Goal: Information Seeking & Learning: Find specific fact

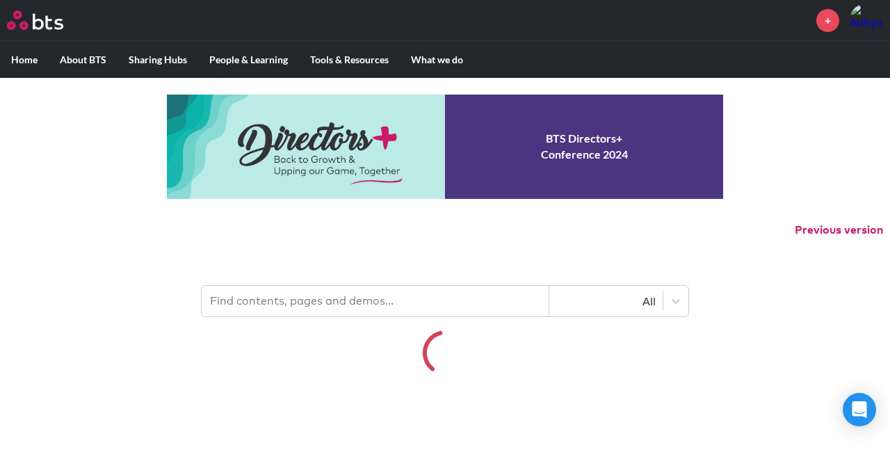
click at [382, 305] on input "text" at bounding box center [376, 301] width 348 height 31
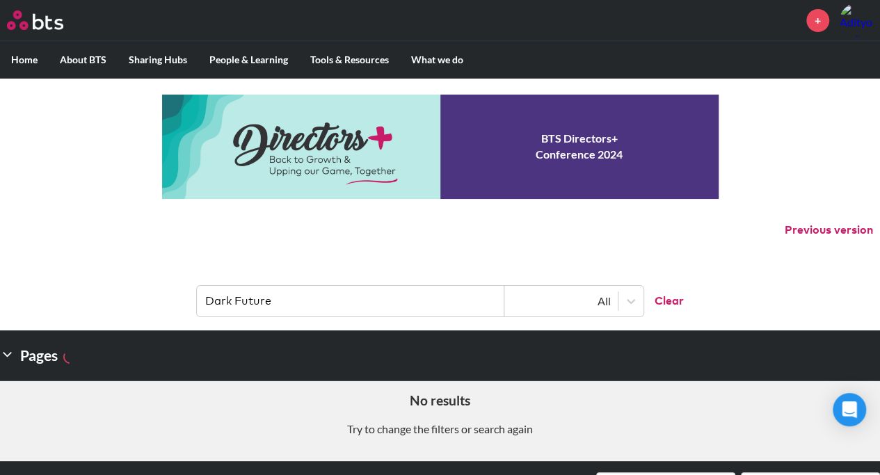
drag, startPoint x: 232, startPoint y: 303, endPoint x: 166, endPoint y: 304, distance: 66.1
click at [166, 304] on header "Dark Future All Clear" at bounding box center [440, 294] width 880 height 72
type input "Bright Future"
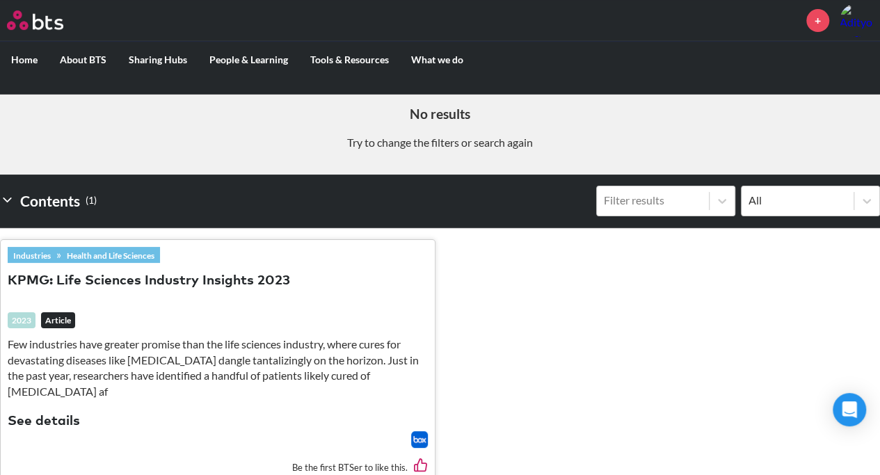
scroll to position [82, 0]
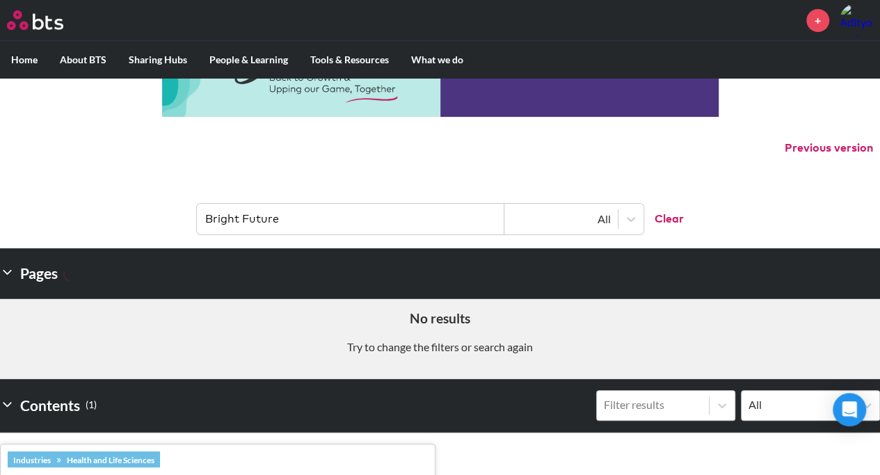
drag, startPoint x: 263, startPoint y: 222, endPoint x: 167, endPoint y: 226, distance: 96.0
click at [167, 226] on header "Bright Future All Clear" at bounding box center [440, 212] width 880 height 72
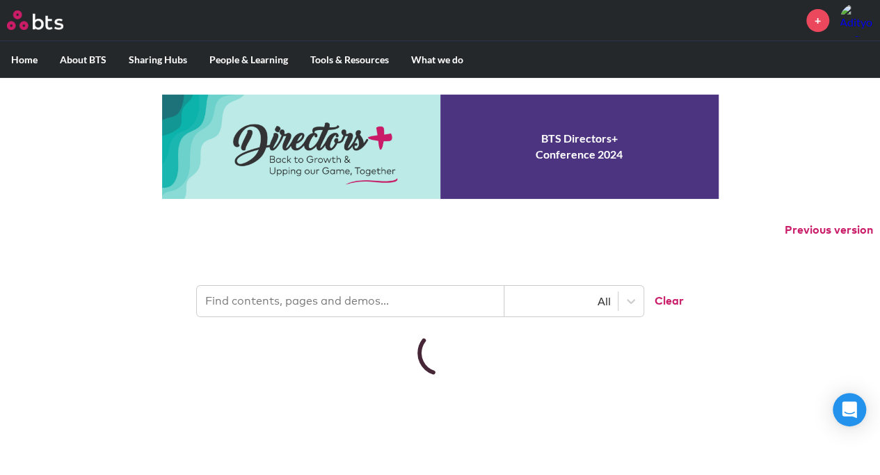
scroll to position [0, 0]
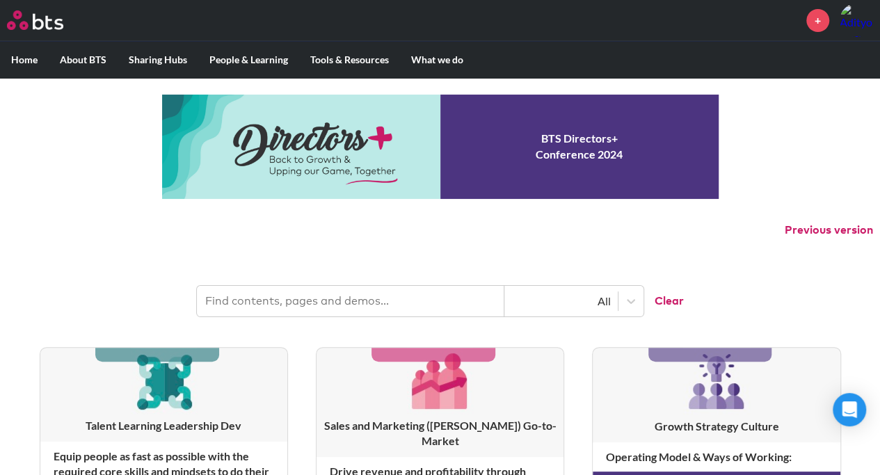
click at [75, 289] on header "All Clear" at bounding box center [440, 294] width 880 height 72
